Goal: Task Accomplishment & Management: Manage account settings

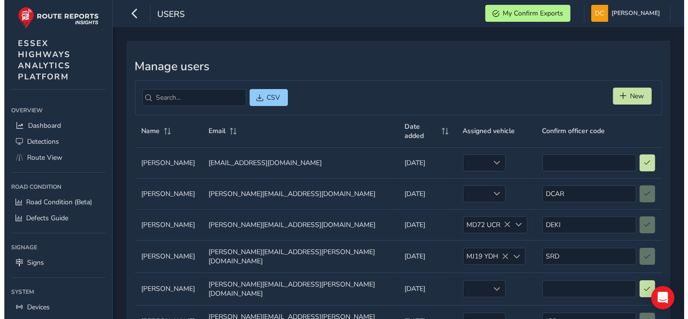
scroll to position [53, 0]
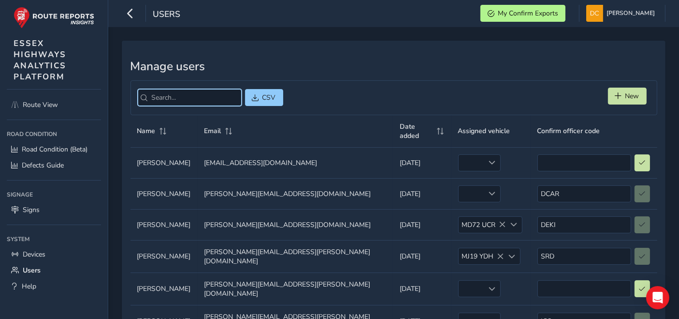
click at [190, 97] on input "search" at bounding box center [190, 97] width 104 height 17
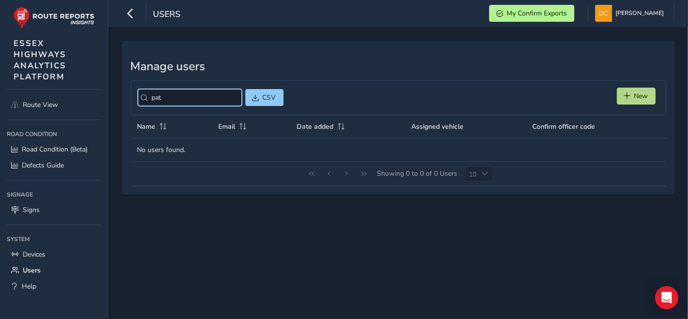
type input "pat"
click at [649, 93] on button "New" at bounding box center [636, 96] width 39 height 17
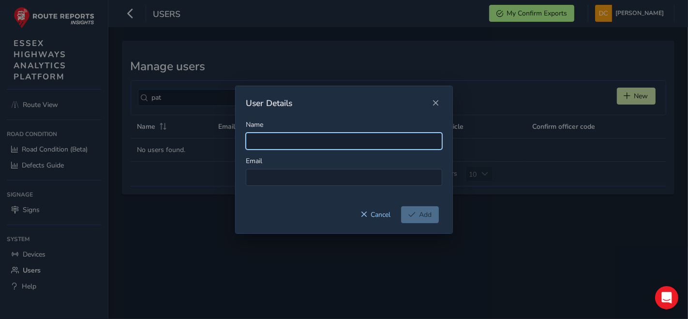
click at [268, 139] on input "Name" at bounding box center [344, 140] width 196 height 17
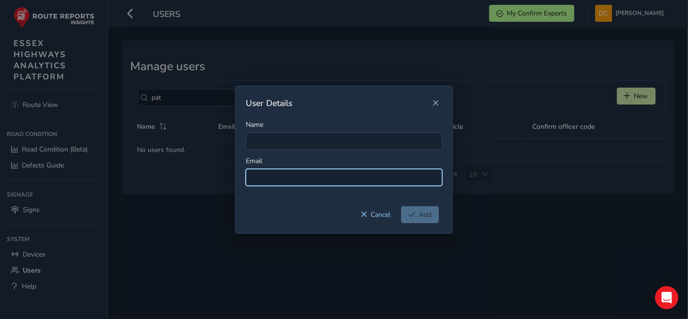
click at [265, 180] on input at bounding box center [344, 177] width 196 height 17
paste input "[PERSON_NAME][EMAIL_ADDRESS][PERSON_NAME][DOMAIN_NAME]"
type input "[PERSON_NAME][EMAIL_ADDRESS][PERSON_NAME][DOMAIN_NAME]"
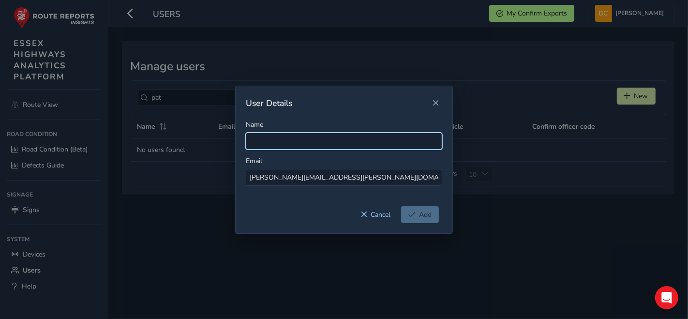
click at [265, 147] on input "Name" at bounding box center [344, 140] width 196 height 17
type input "[PERSON_NAME]"
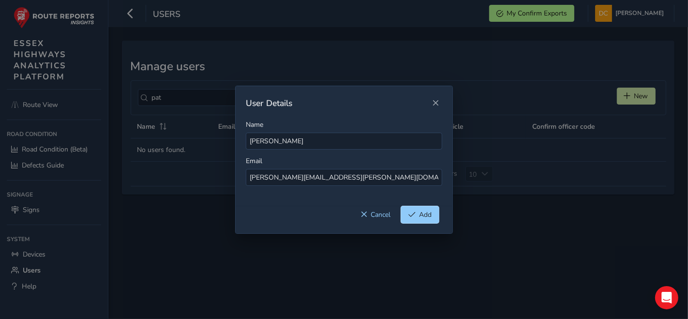
click at [421, 216] on span "Add" at bounding box center [425, 214] width 13 height 9
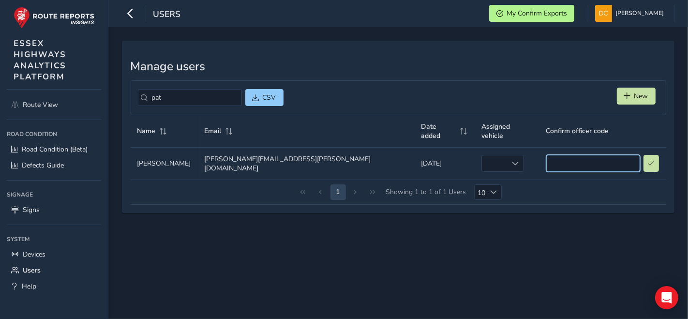
click at [546, 155] on input at bounding box center [593, 163] width 94 height 17
type input "PKM"
click at [643, 155] on button at bounding box center [651, 163] width 16 height 17
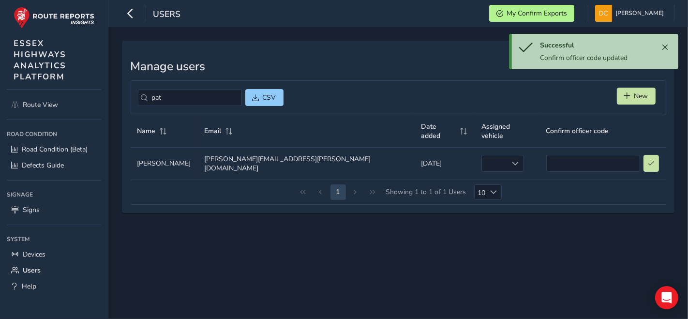
type input "PKM"
click at [512, 160] on span at bounding box center [515, 163] width 7 height 7
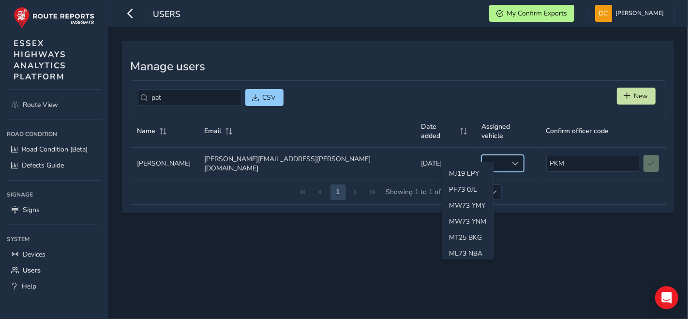
click at [481, 155] on div "empty" at bounding box center [502, 163] width 43 height 17
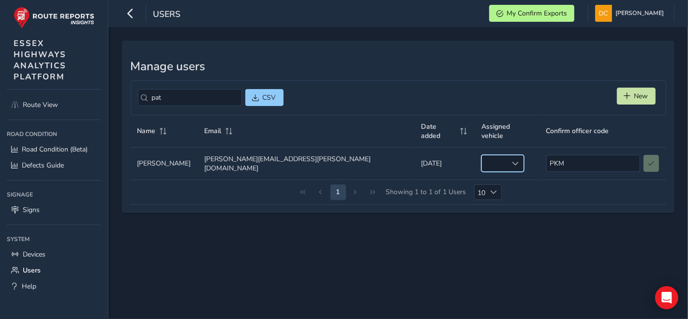
click at [481, 157] on div "empty" at bounding box center [502, 163] width 43 height 17
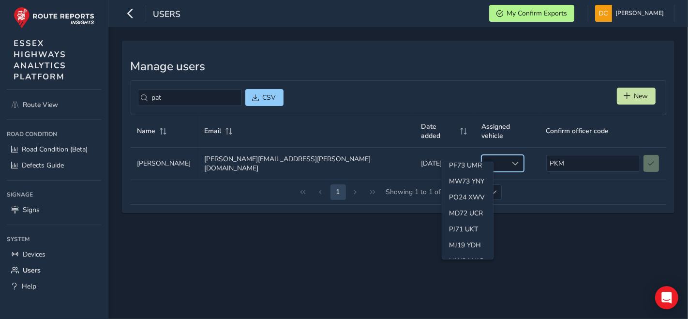
scroll to position [132, 0]
click at [480, 204] on li "PO24 XWV" at bounding box center [467, 200] width 51 height 16
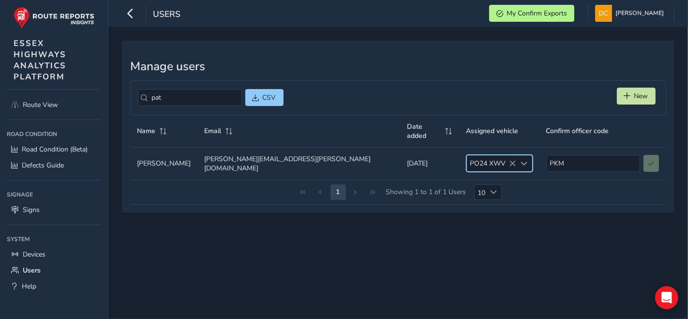
click at [552, 182] on div "1 Showing 1 to 1 of 1 Users 10 10" at bounding box center [398, 192] width 535 height 25
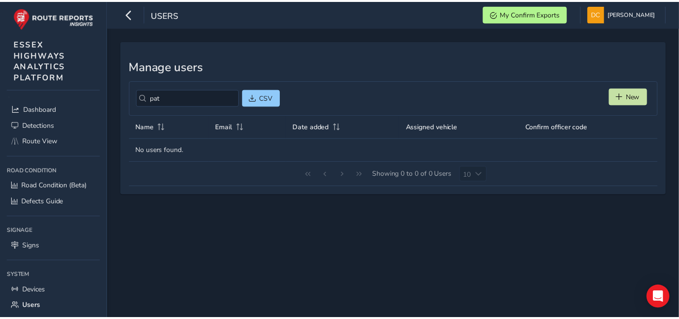
scroll to position [0, 0]
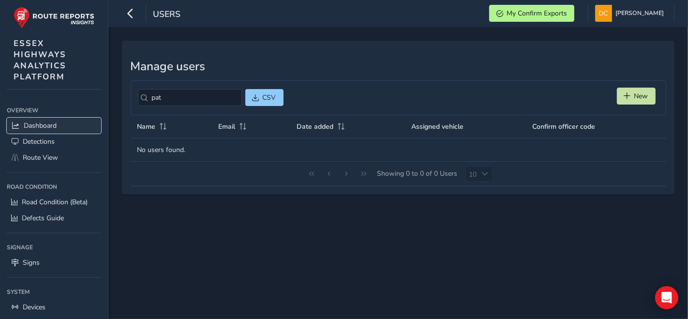
click at [36, 127] on span "Dashboard" at bounding box center [40, 125] width 33 height 9
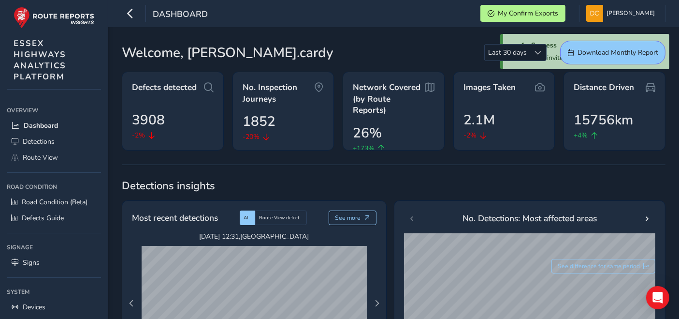
click at [381, 56] on div "Welcome, [PERSON_NAME].cardy Last 30 days Last 30 days Download Monthly Report" at bounding box center [394, 53] width 544 height 24
click at [518, 37] on div "Success User invite sent" at bounding box center [586, 51] width 166 height 35
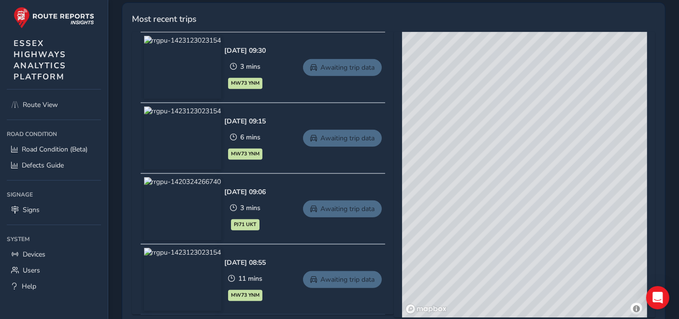
scroll to position [537, 0]
